Goal: Task Accomplishment & Management: Use online tool/utility

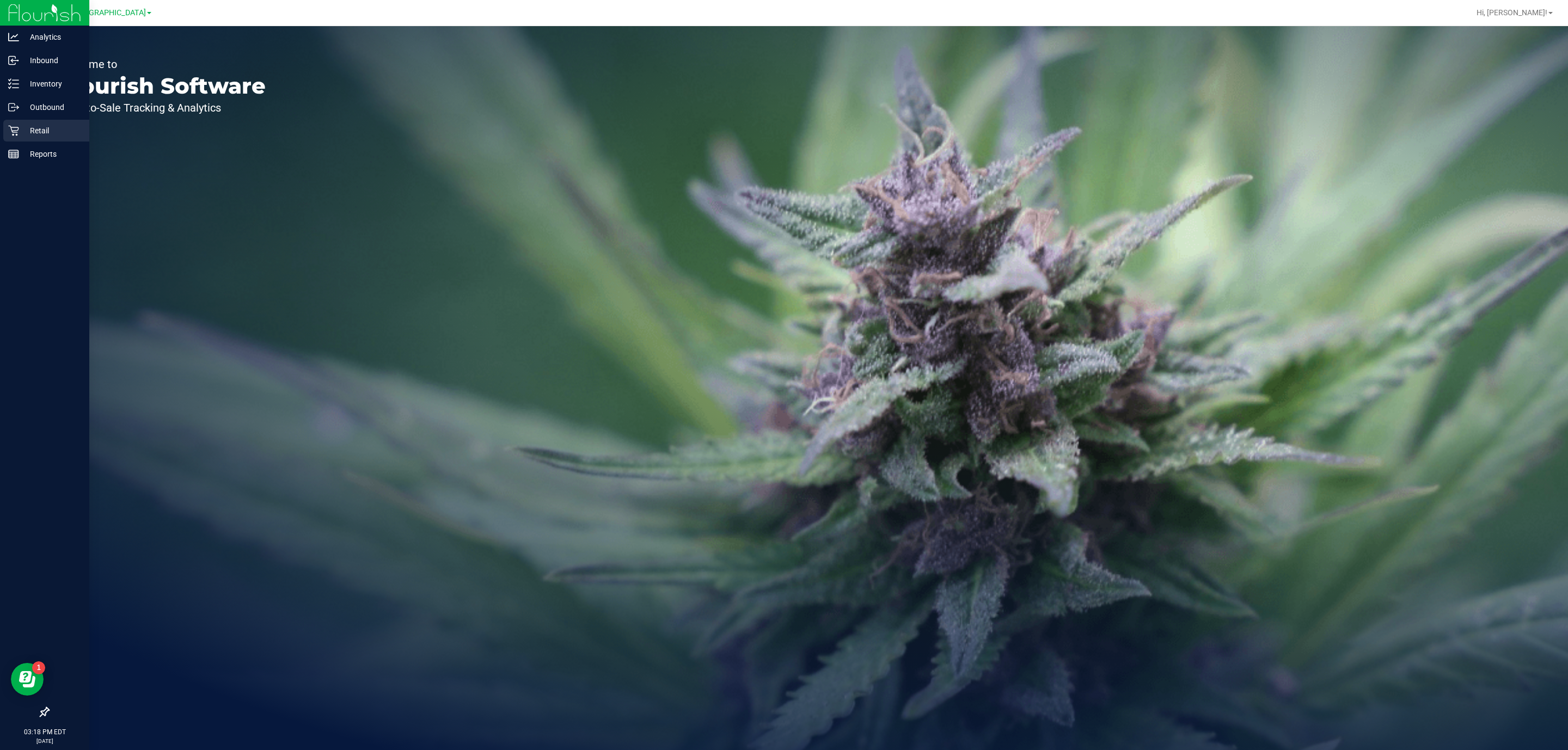
click at [0, 123] on link "Retail" at bounding box center [44, 132] width 89 height 23
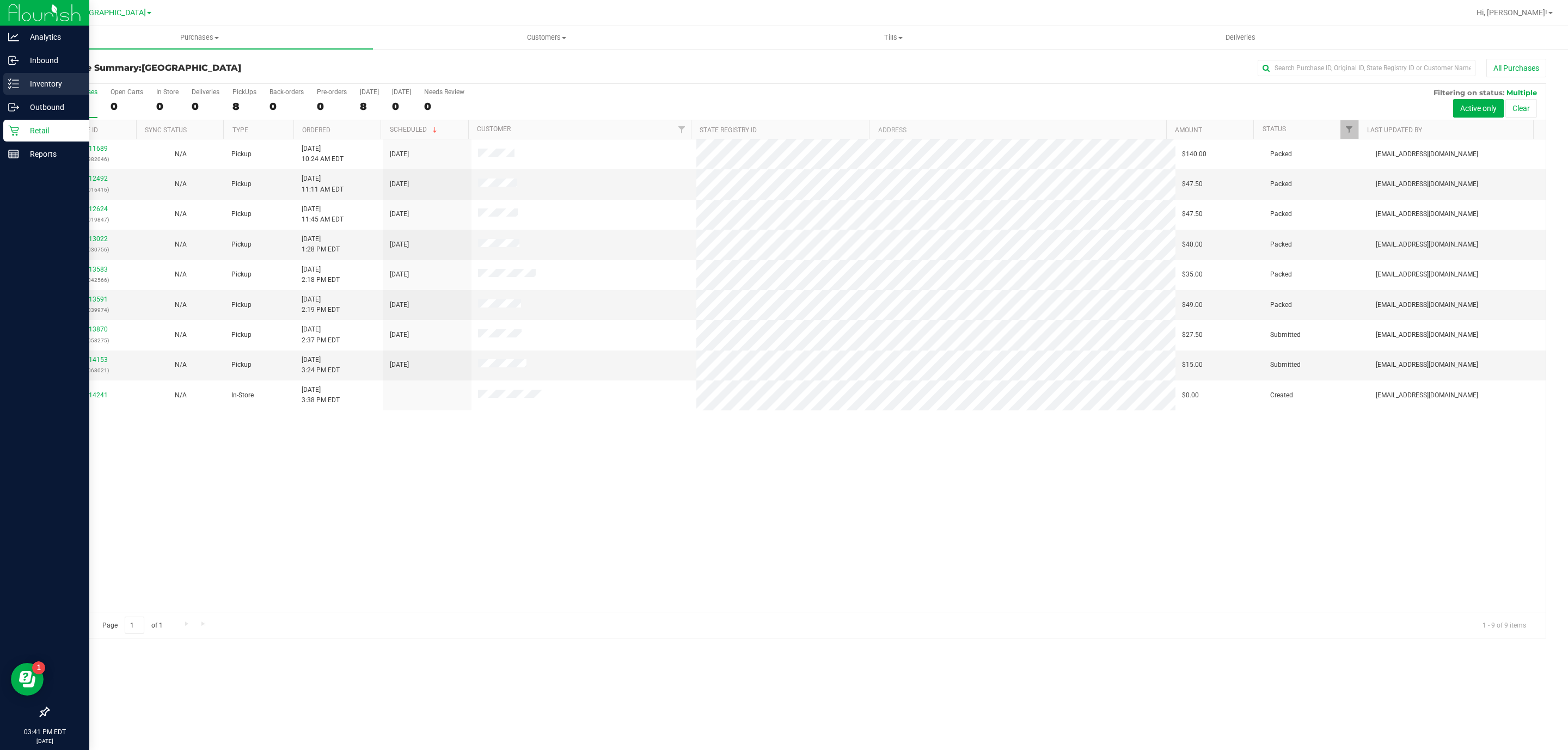
click at [25, 85] on p "Inventory" at bounding box center [52, 83] width 65 height 13
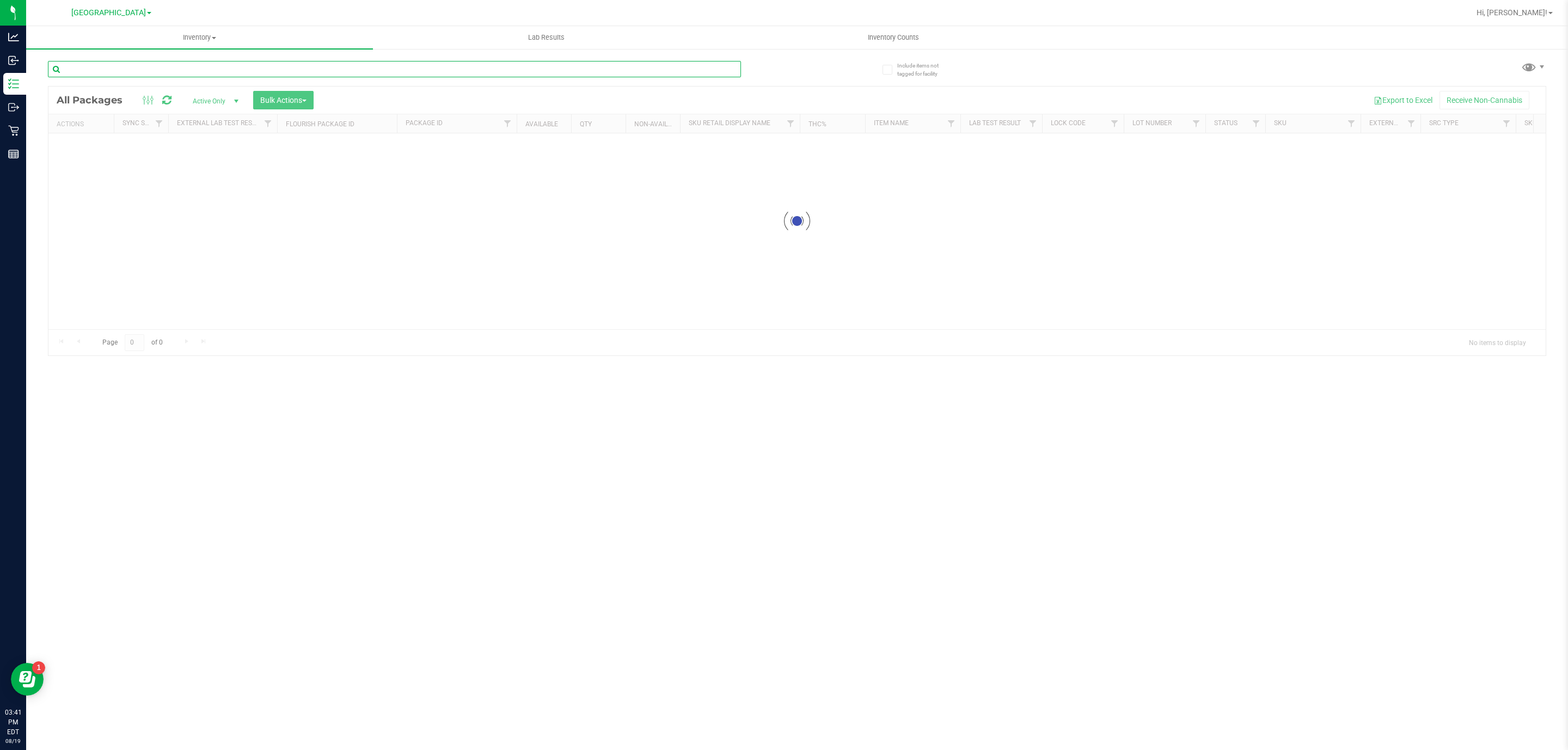
click at [270, 71] on input "text" at bounding box center [395, 69] width 693 height 16
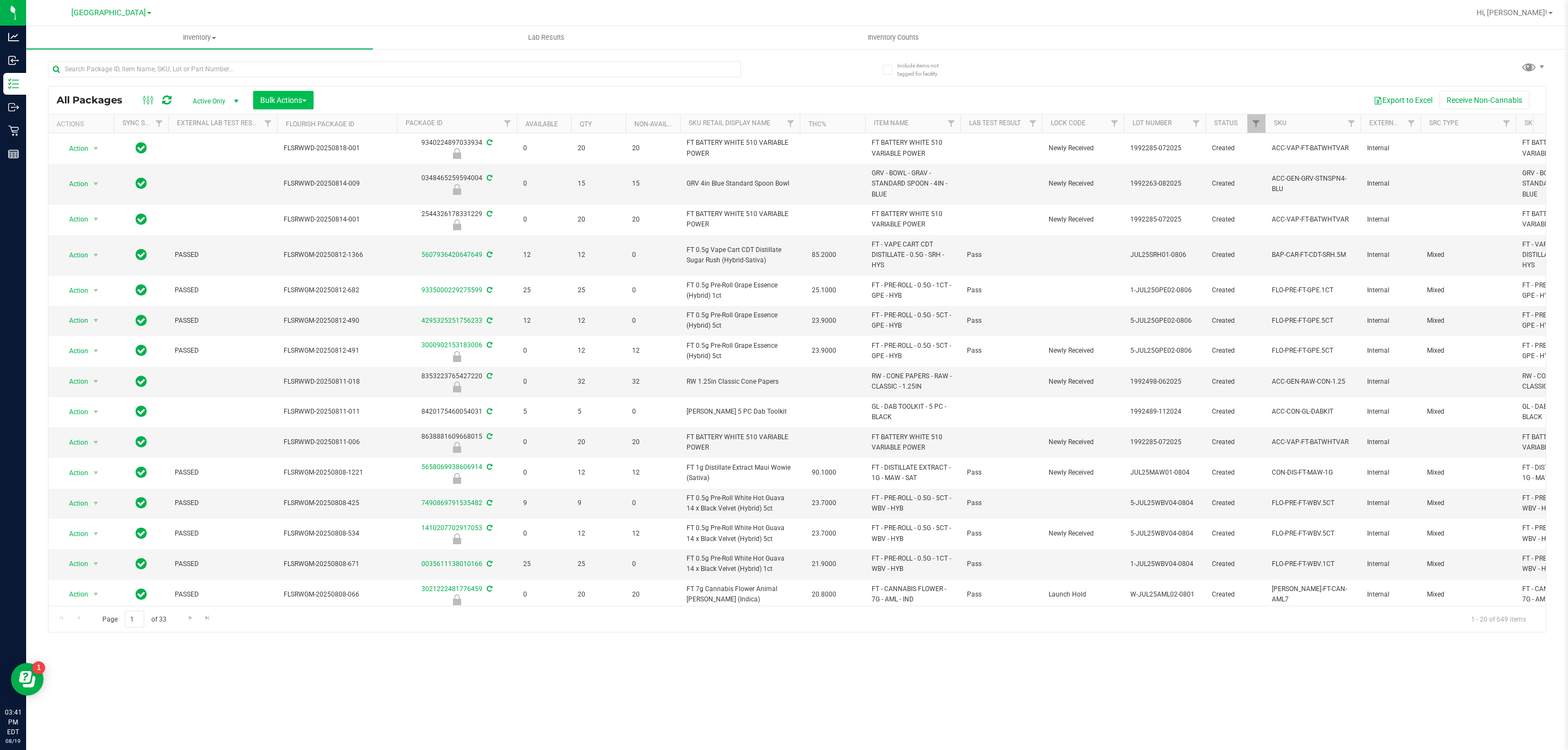
drag, startPoint x: 319, startPoint y: 108, endPoint x: 288, endPoint y: 103, distance: 31.4
click at [313, 108] on div "Bulk Actions" at bounding box center [287, 100] width 69 height 19
click at [288, 103] on span "Bulk Actions" at bounding box center [283, 100] width 46 height 9
click at [293, 198] on div "Lock/Unlock packages" at bounding box center [304, 206] width 89 height 17
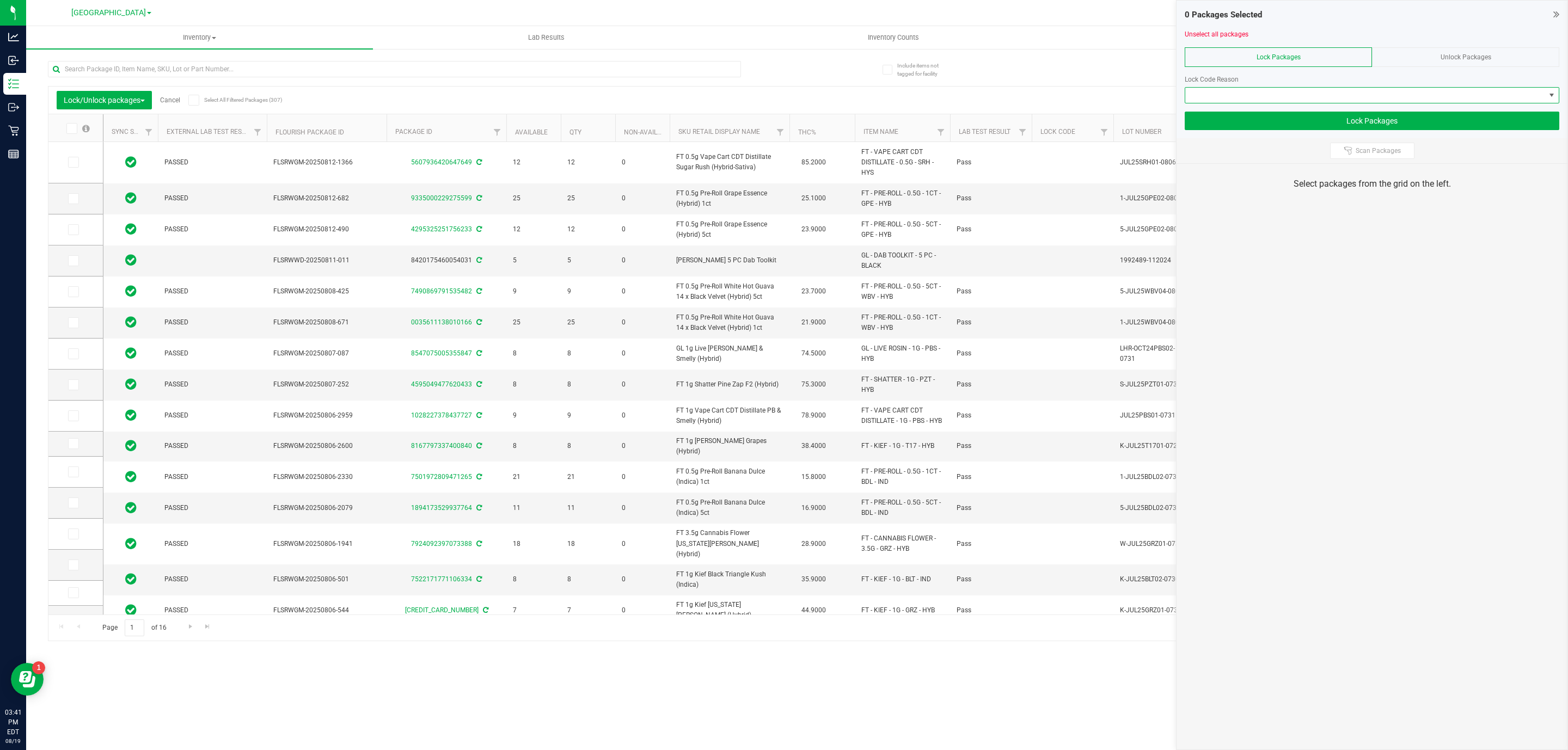
click at [1465, 95] on span at bounding box center [1365, 96] width 360 height 15
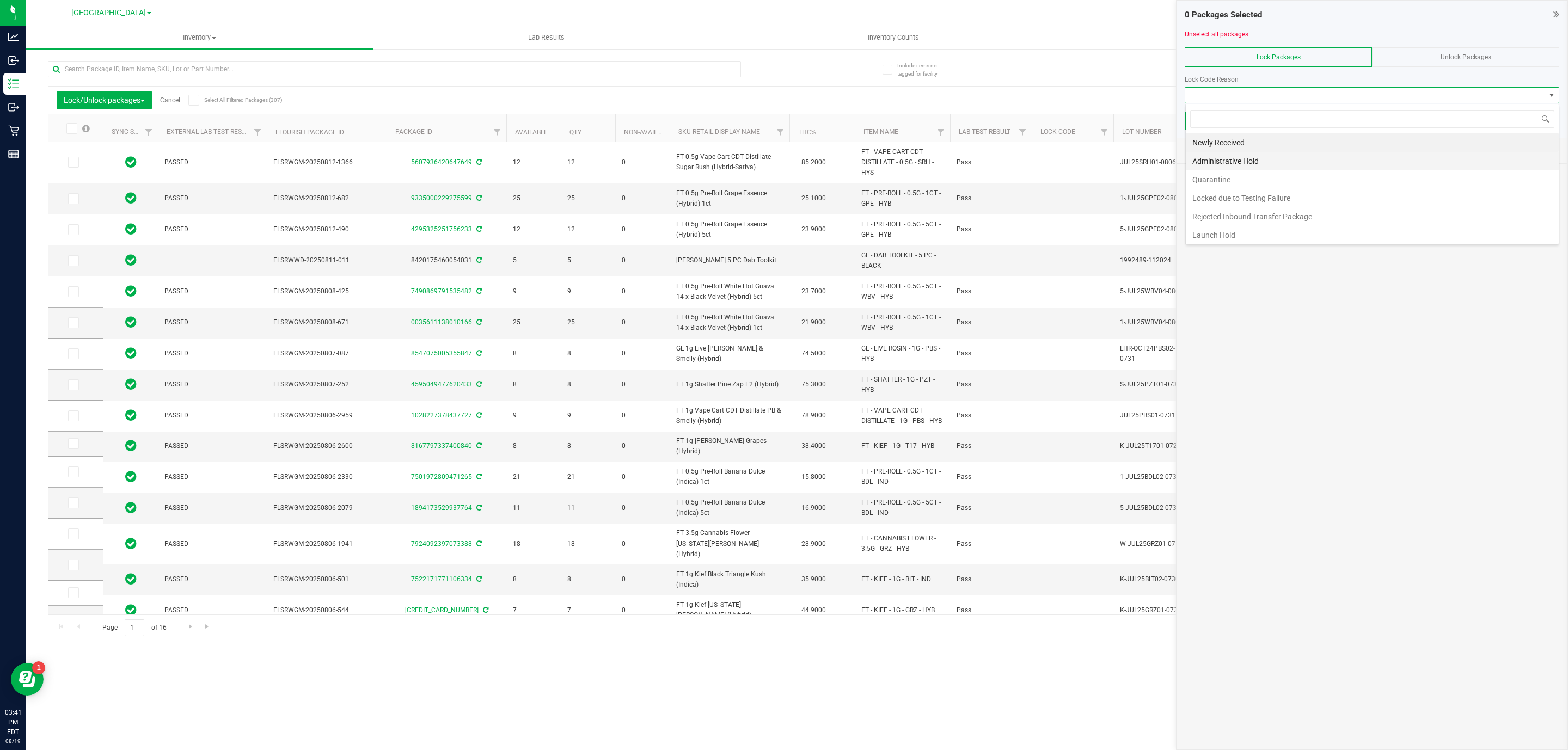
scroll to position [16, 374]
click at [1495, 51] on div "Unlock Packages" at bounding box center [1466, 57] width 187 height 20
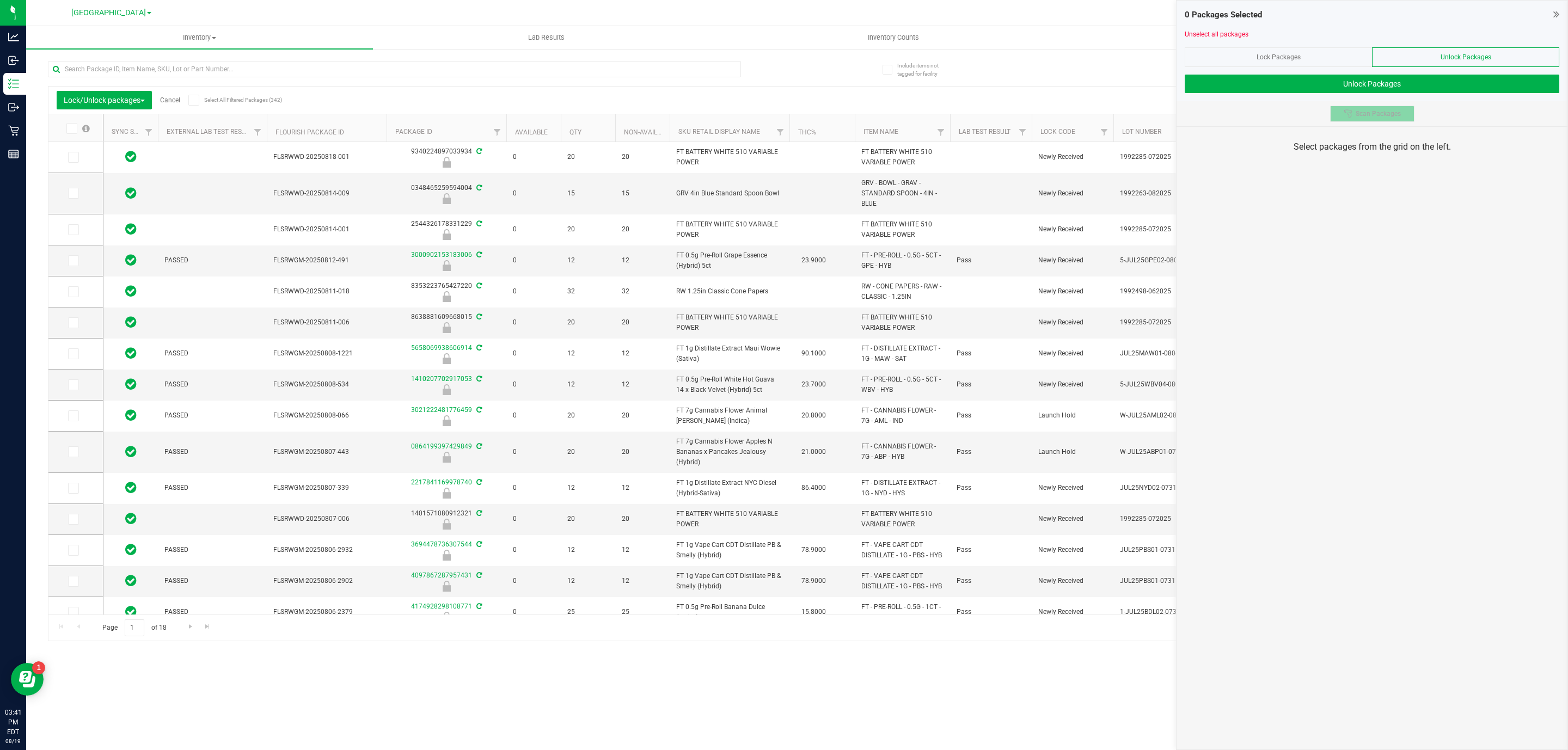
click at [1369, 121] on button "Scan Packages" at bounding box center [1372, 114] width 84 height 16
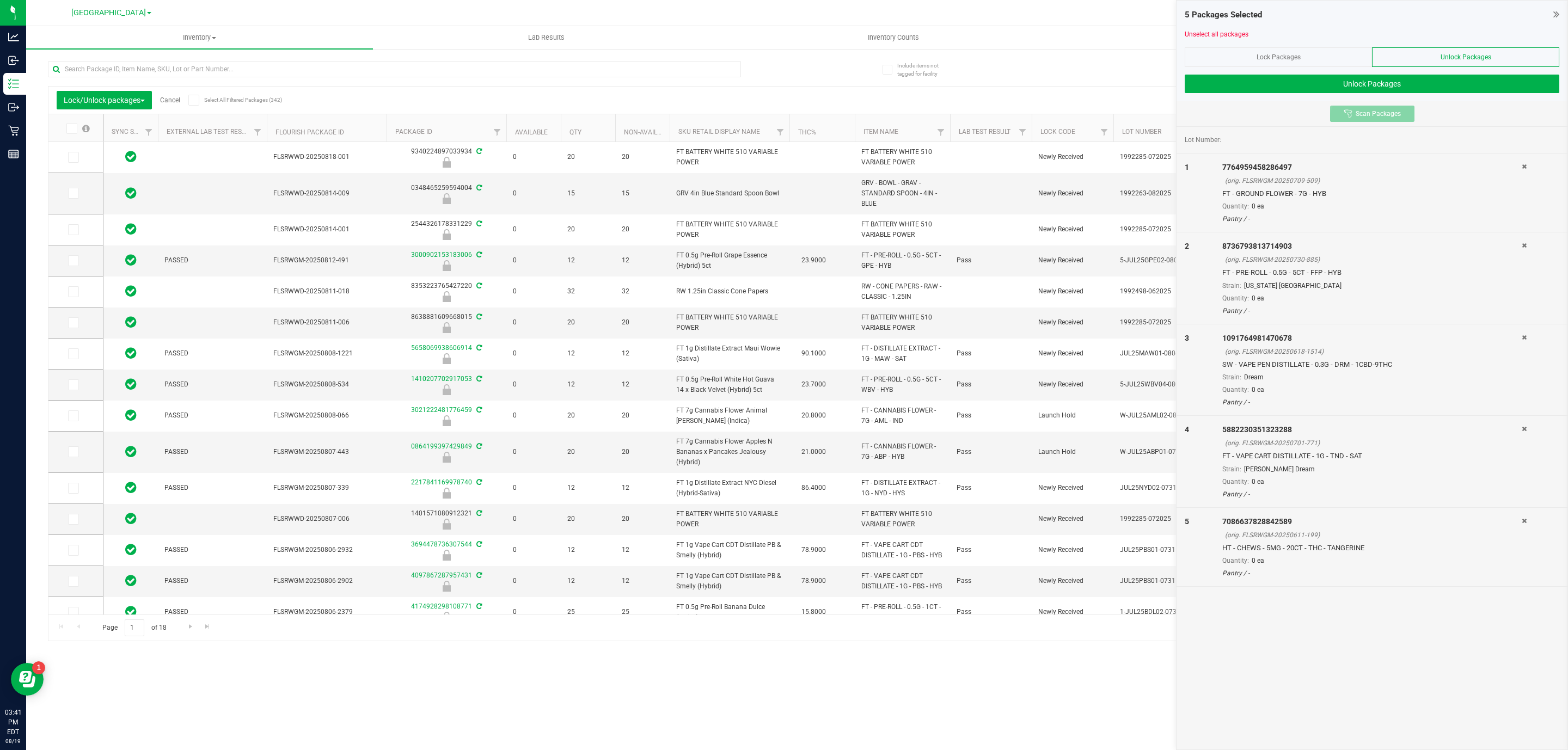
click at [1354, 114] on div at bounding box center [1349, 114] width 12 height 9
click at [1364, 99] on div "5 Packages Selected Unselect all packages Lock Packages Unlock Packages Unlock …" at bounding box center [1372, 51] width 391 height 101
click at [1364, 90] on button "Unlock Packages" at bounding box center [1372, 83] width 375 height 19
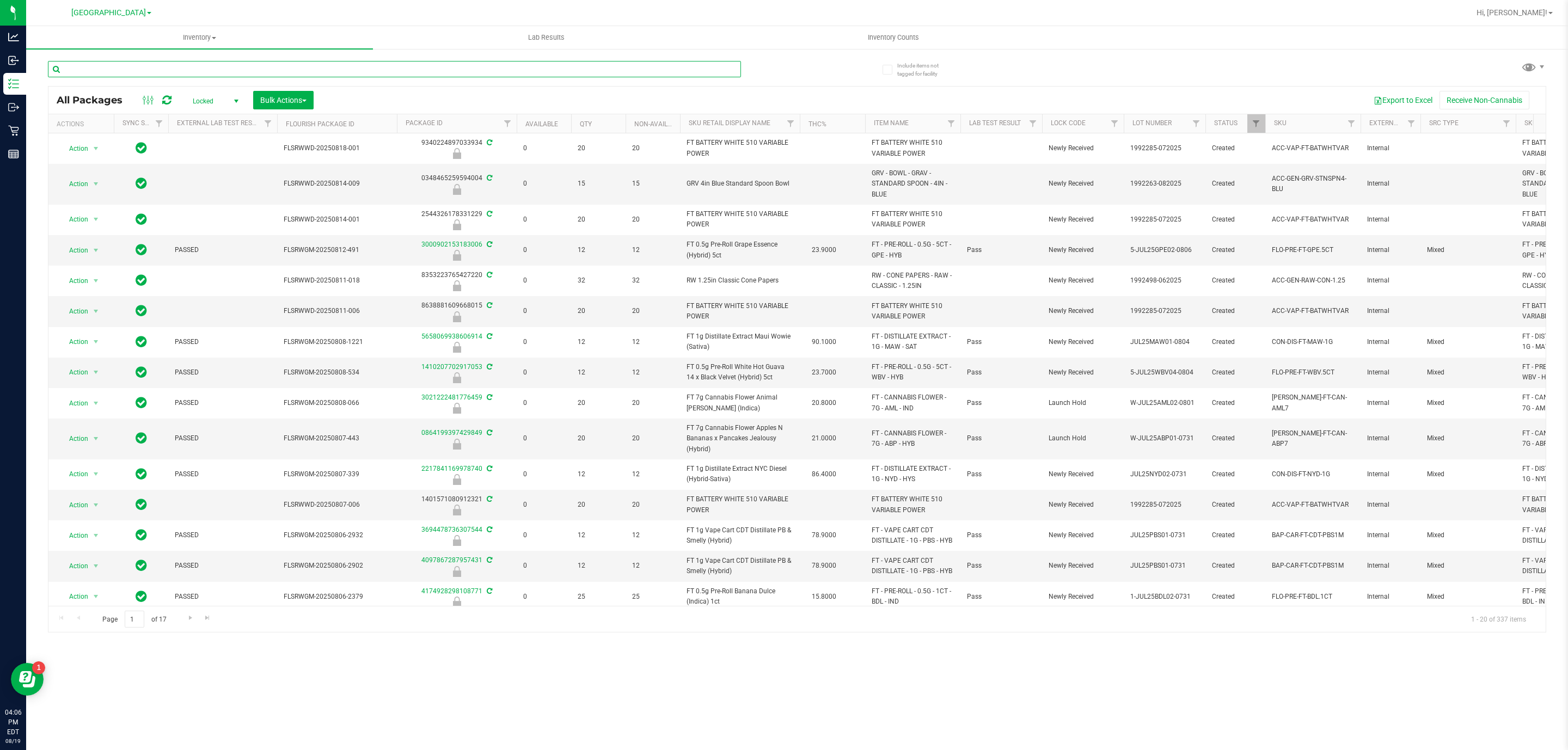
click at [381, 71] on input "text" at bounding box center [395, 69] width 693 height 16
click at [379, 70] on input "text" at bounding box center [395, 69] width 693 height 16
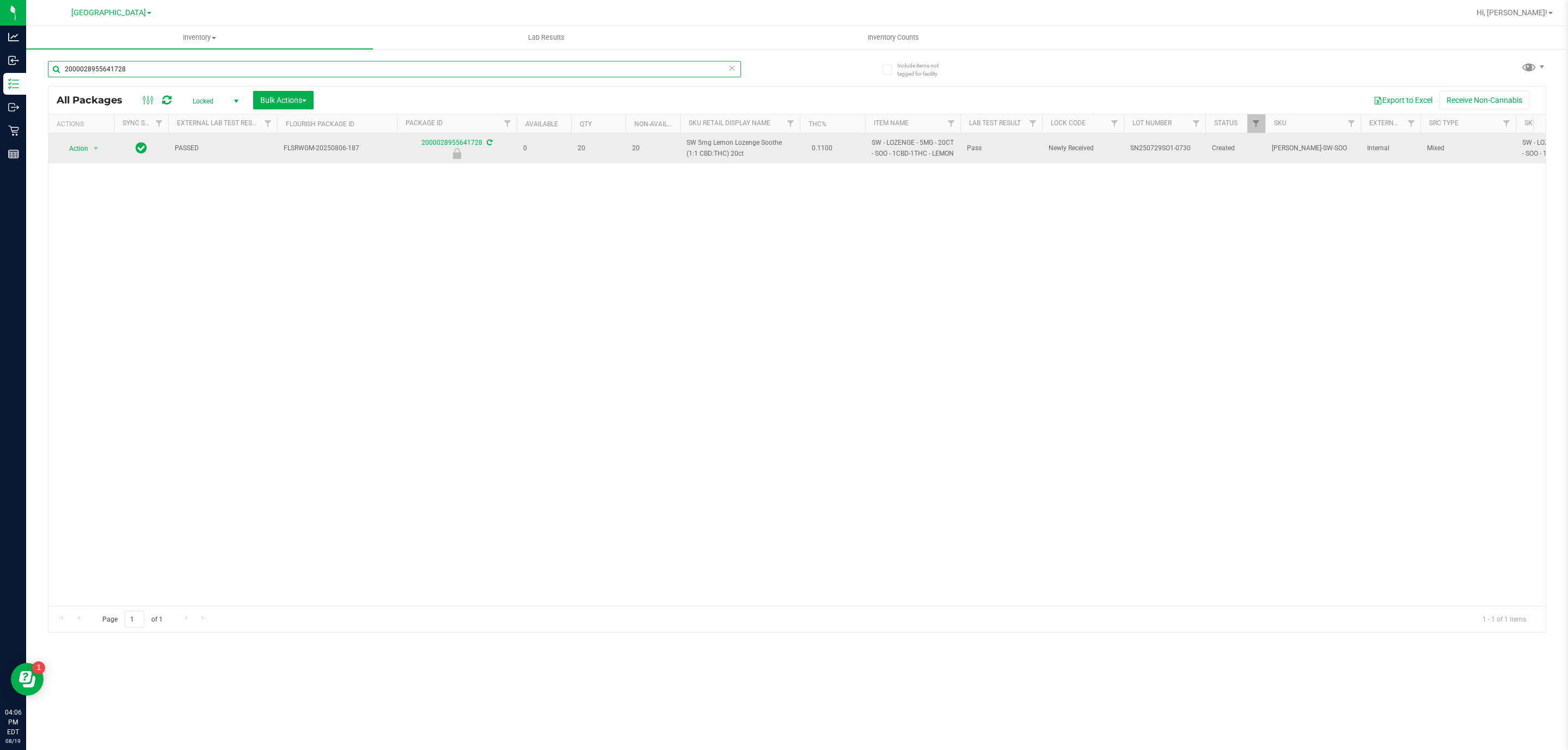
type input "2000028955641728"
click at [90, 150] on span "select" at bounding box center [96, 149] width 13 height 15
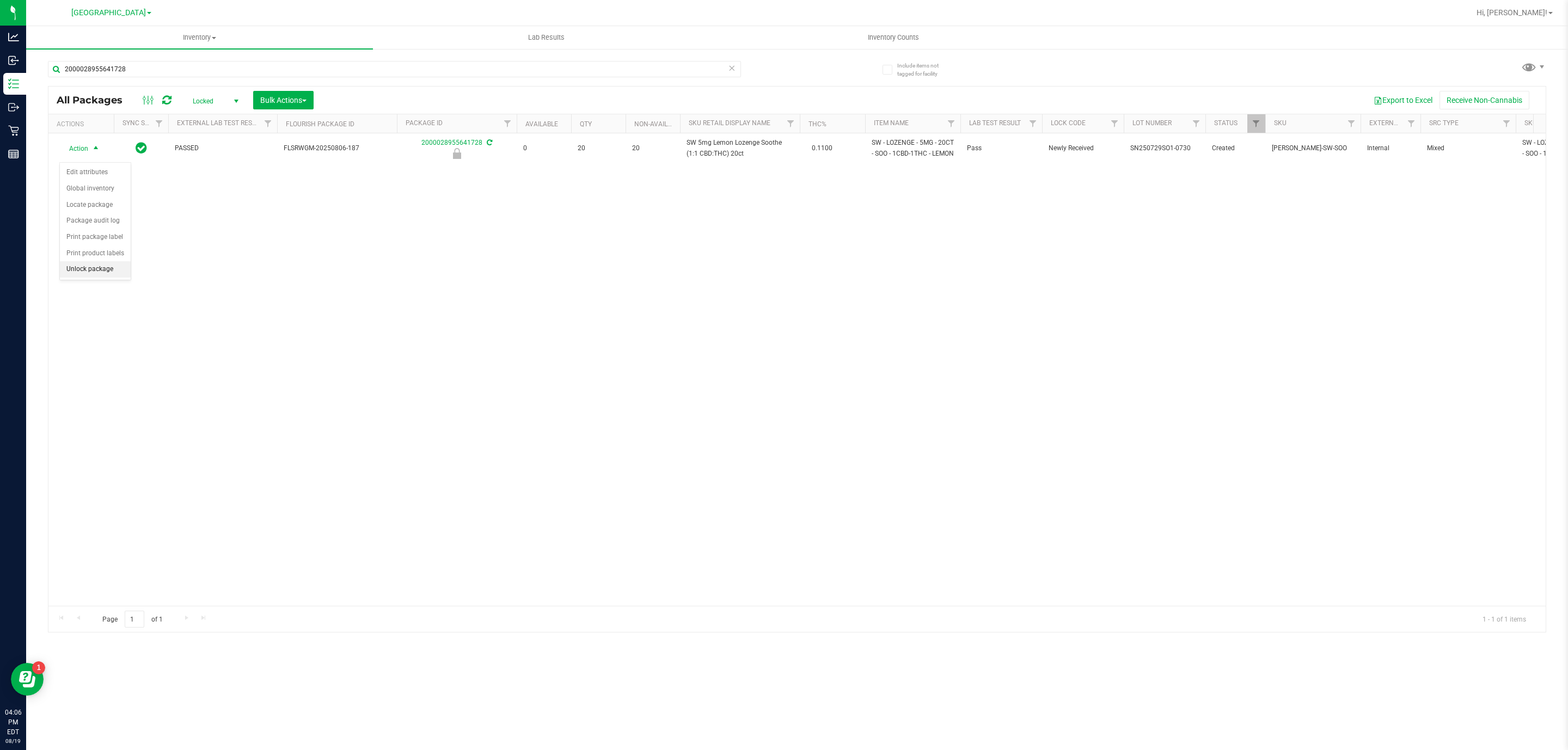
click at [116, 277] on li "Unlock package" at bounding box center [95, 269] width 71 height 16
